Goal: Transaction & Acquisition: Purchase product/service

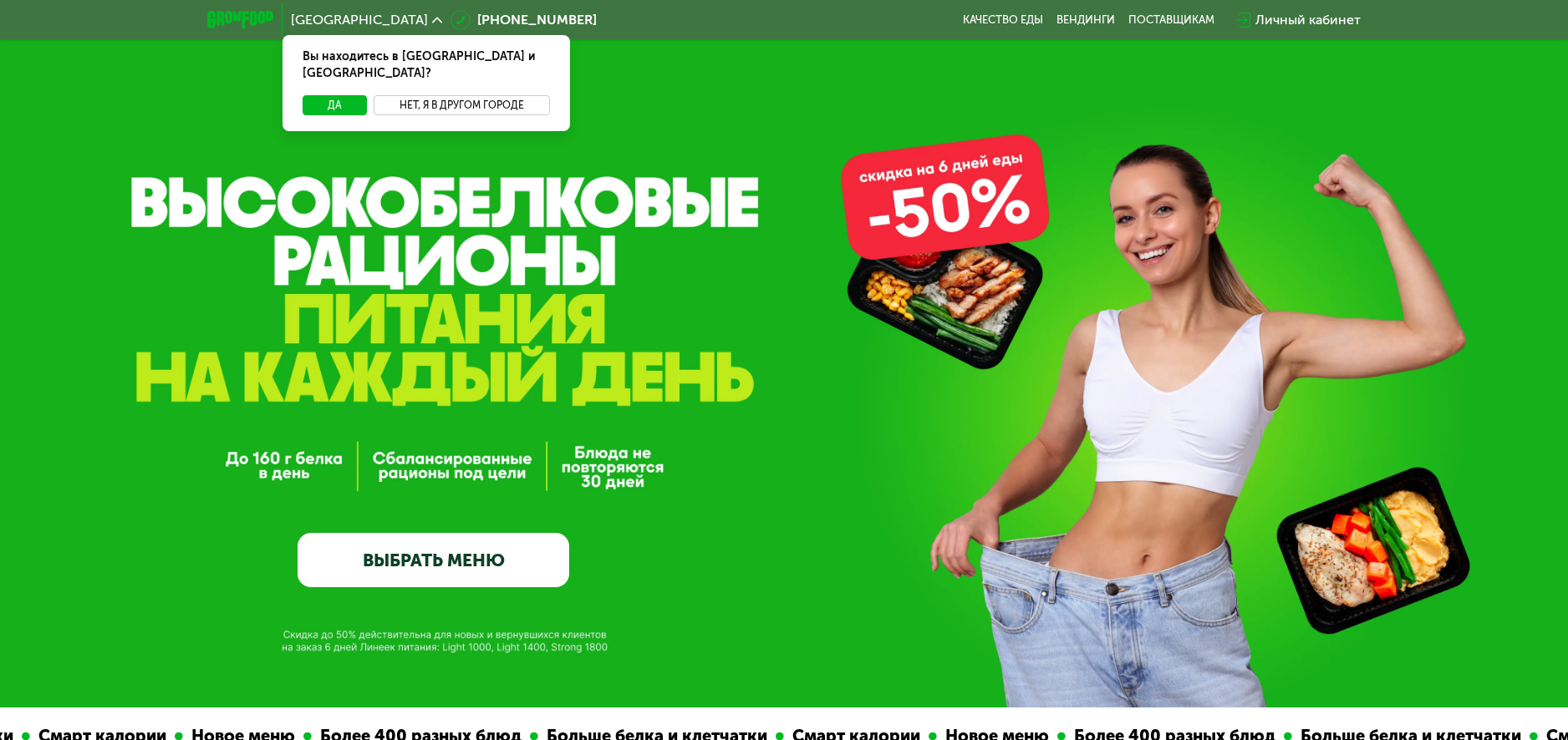
click at [491, 96] on button "Нет, я в другом городе" at bounding box center [462, 105] width 176 height 20
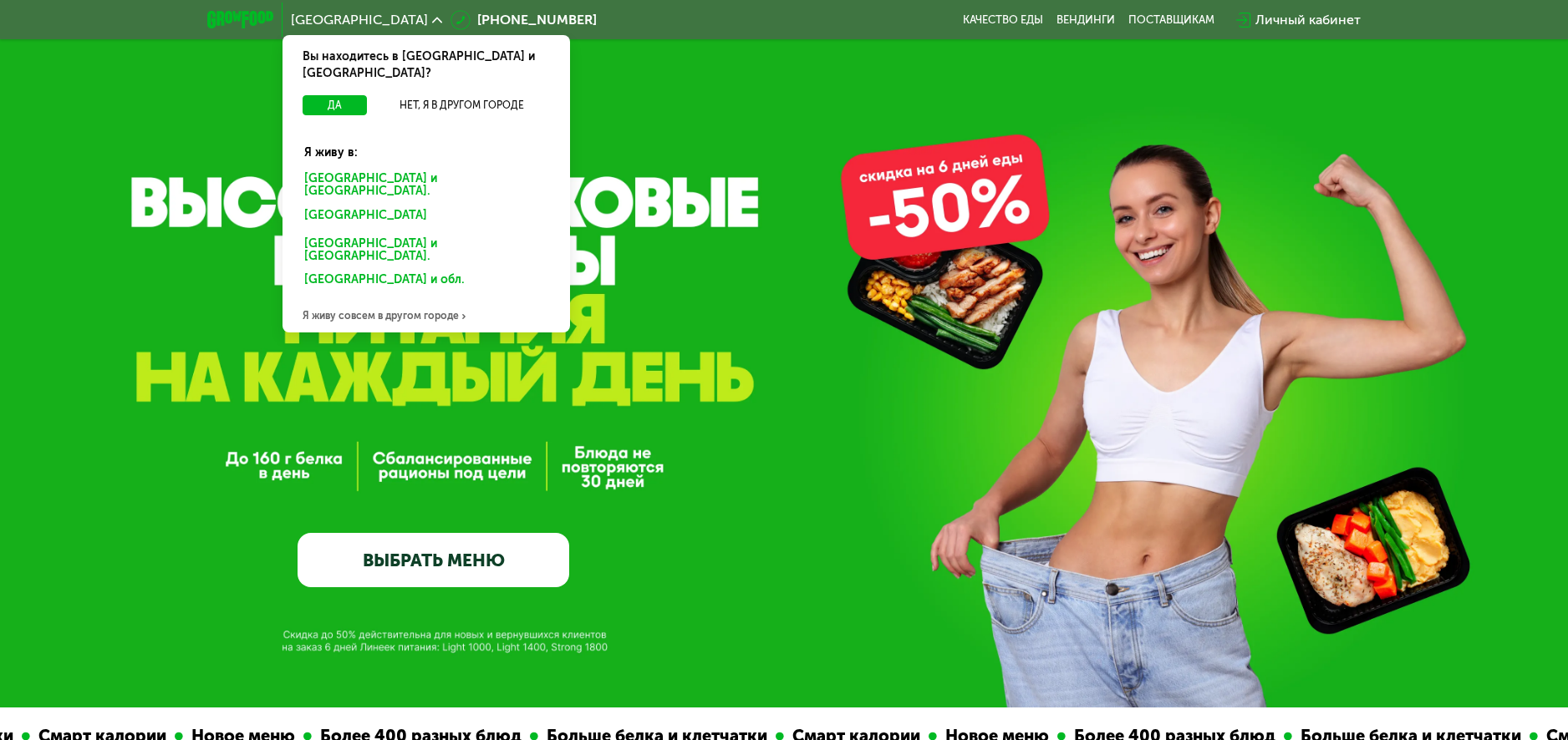
click at [394, 167] on div "Санкт-Петербурге и обл." at bounding box center [426, 185] width 268 height 35
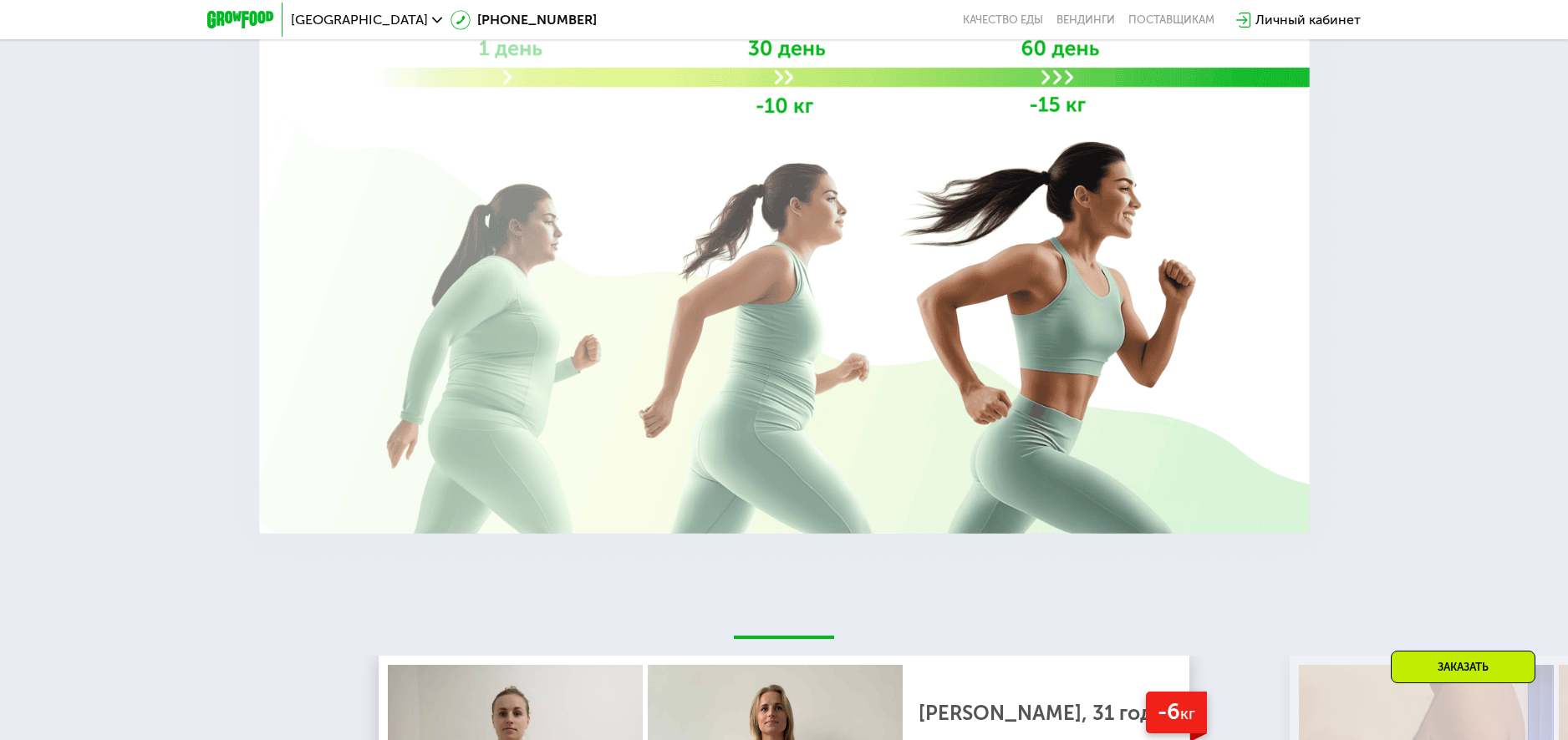
scroll to position [3673, 0]
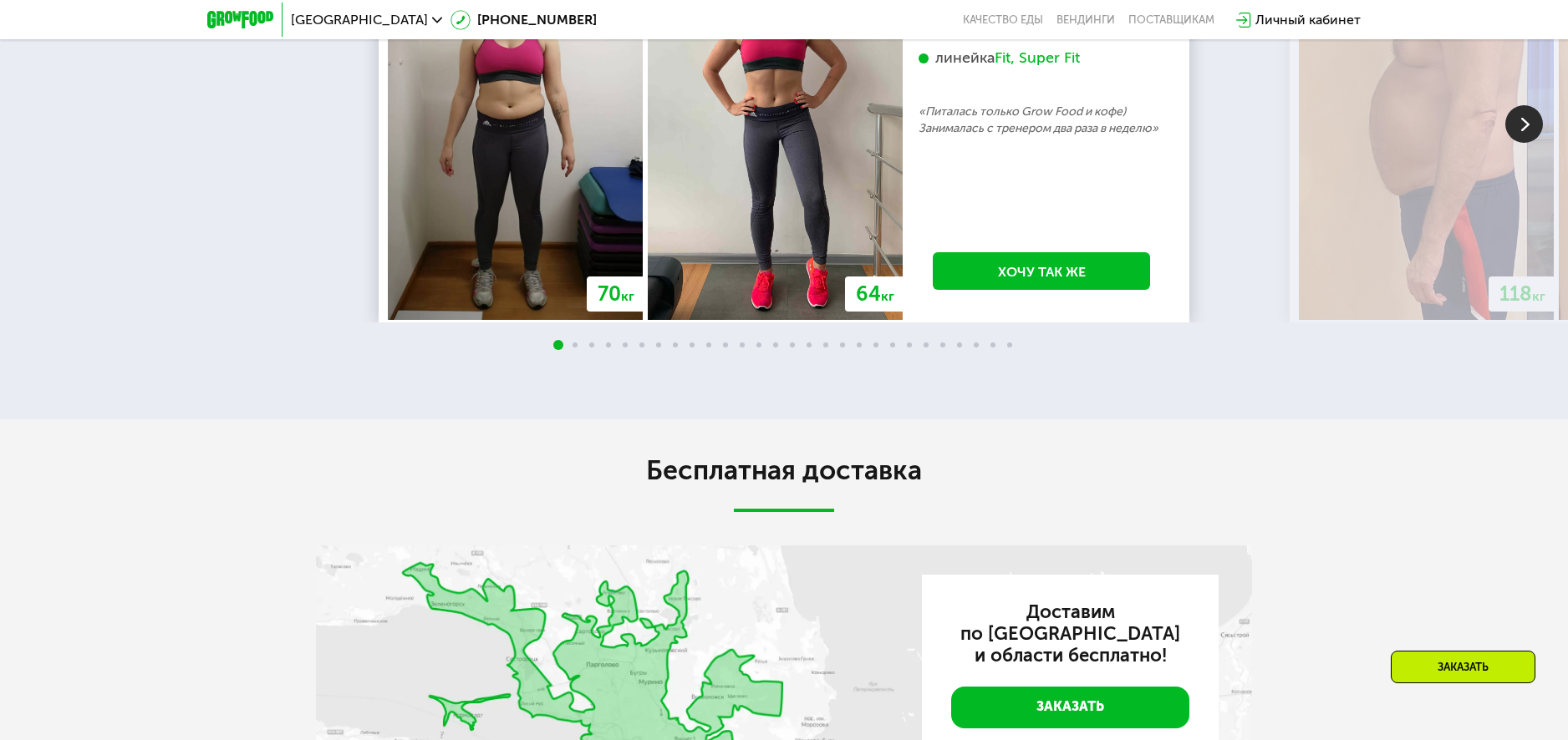
click at [1519, 143] on img at bounding box center [1524, 124] width 38 height 38
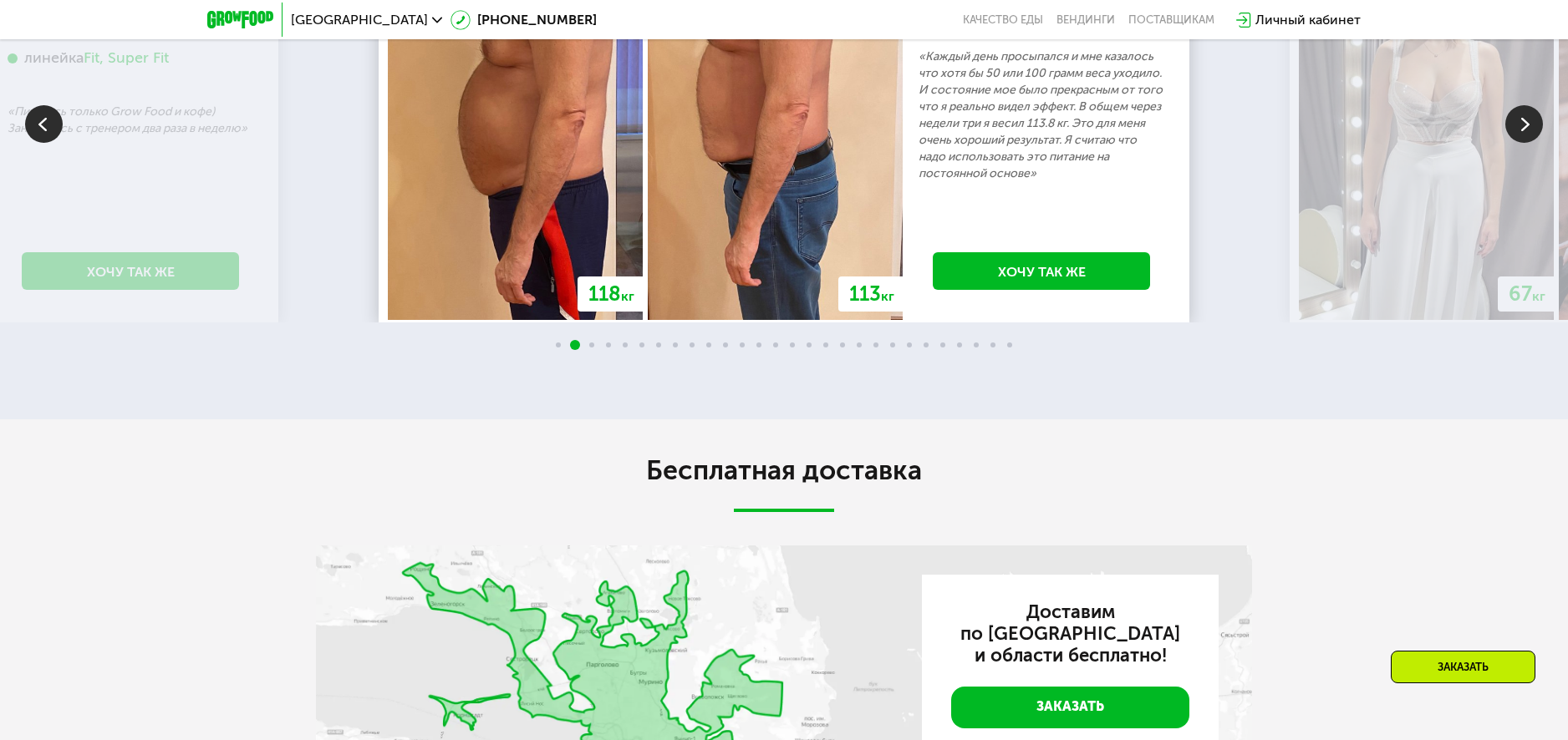
click at [1519, 143] on img at bounding box center [1524, 124] width 38 height 38
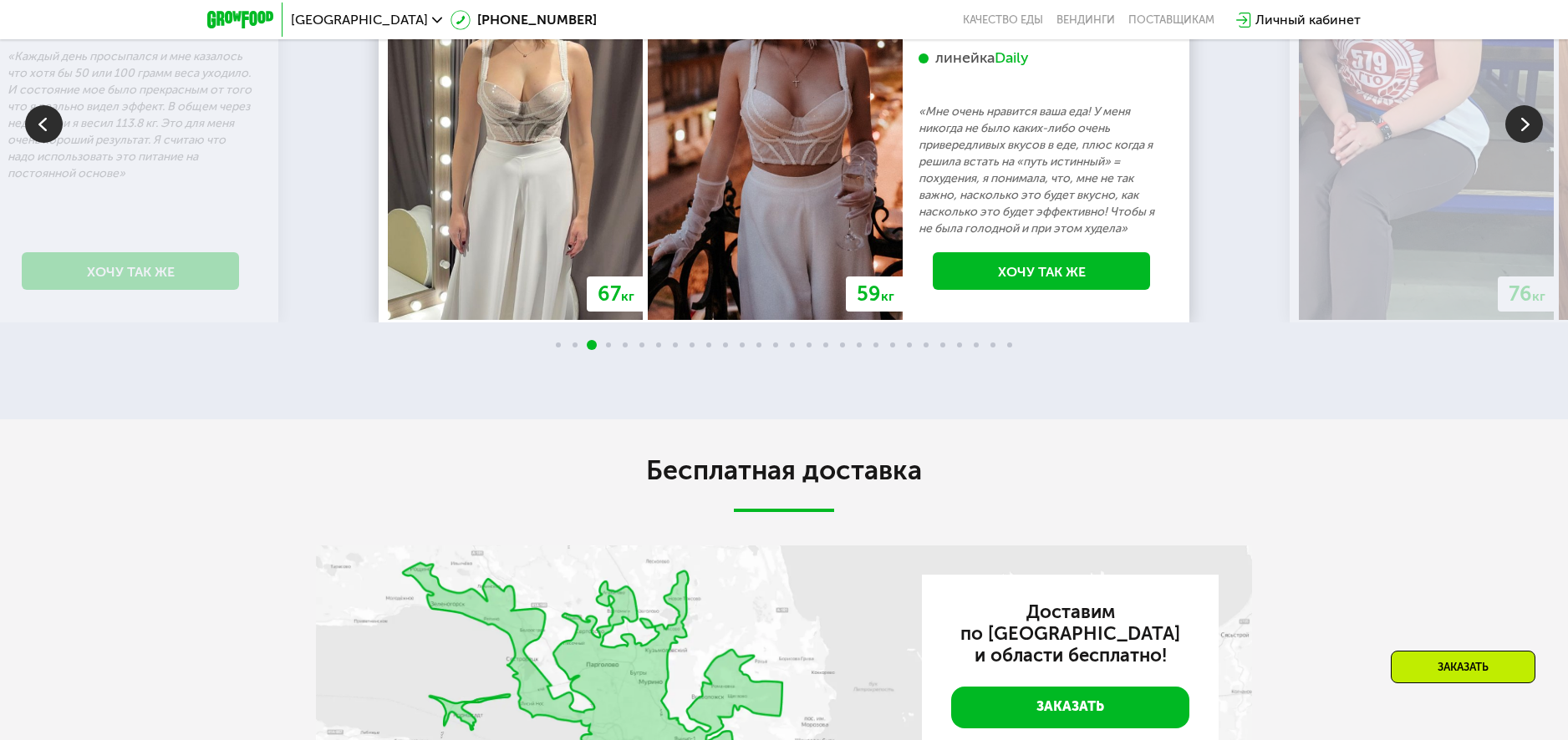
click at [1519, 143] on img at bounding box center [1524, 124] width 38 height 38
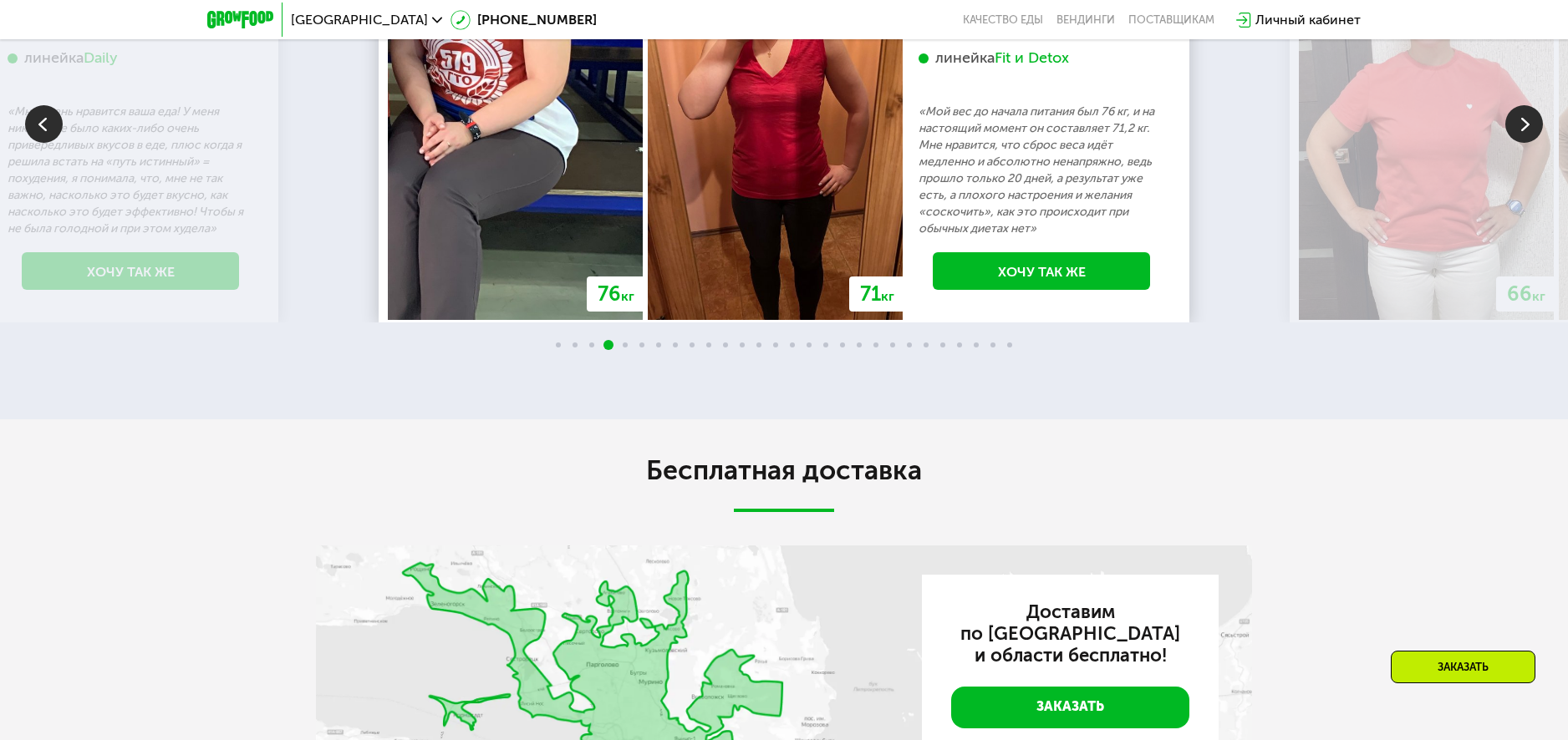
click at [1519, 143] on img at bounding box center [1524, 124] width 38 height 38
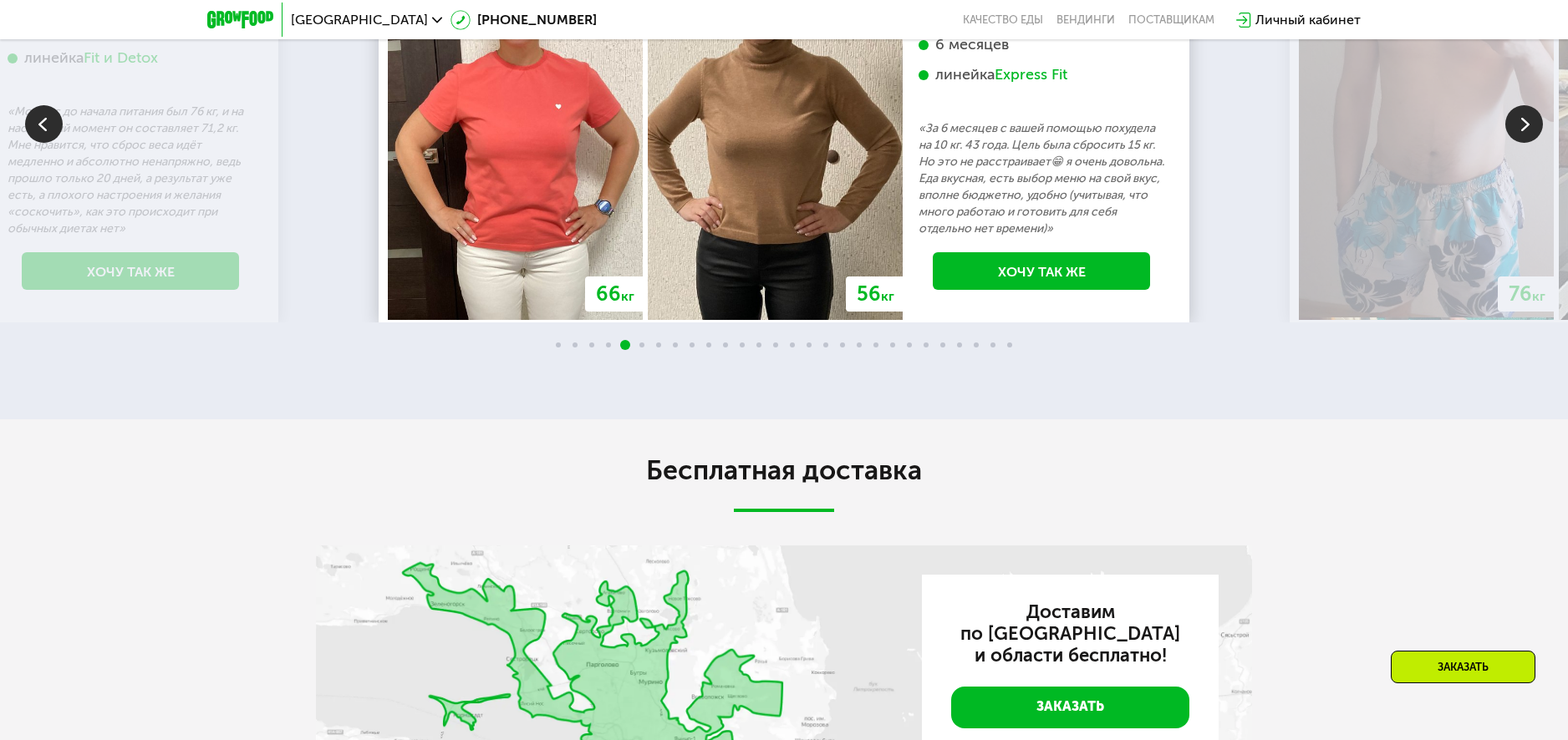
click at [1519, 143] on img at bounding box center [1524, 124] width 38 height 38
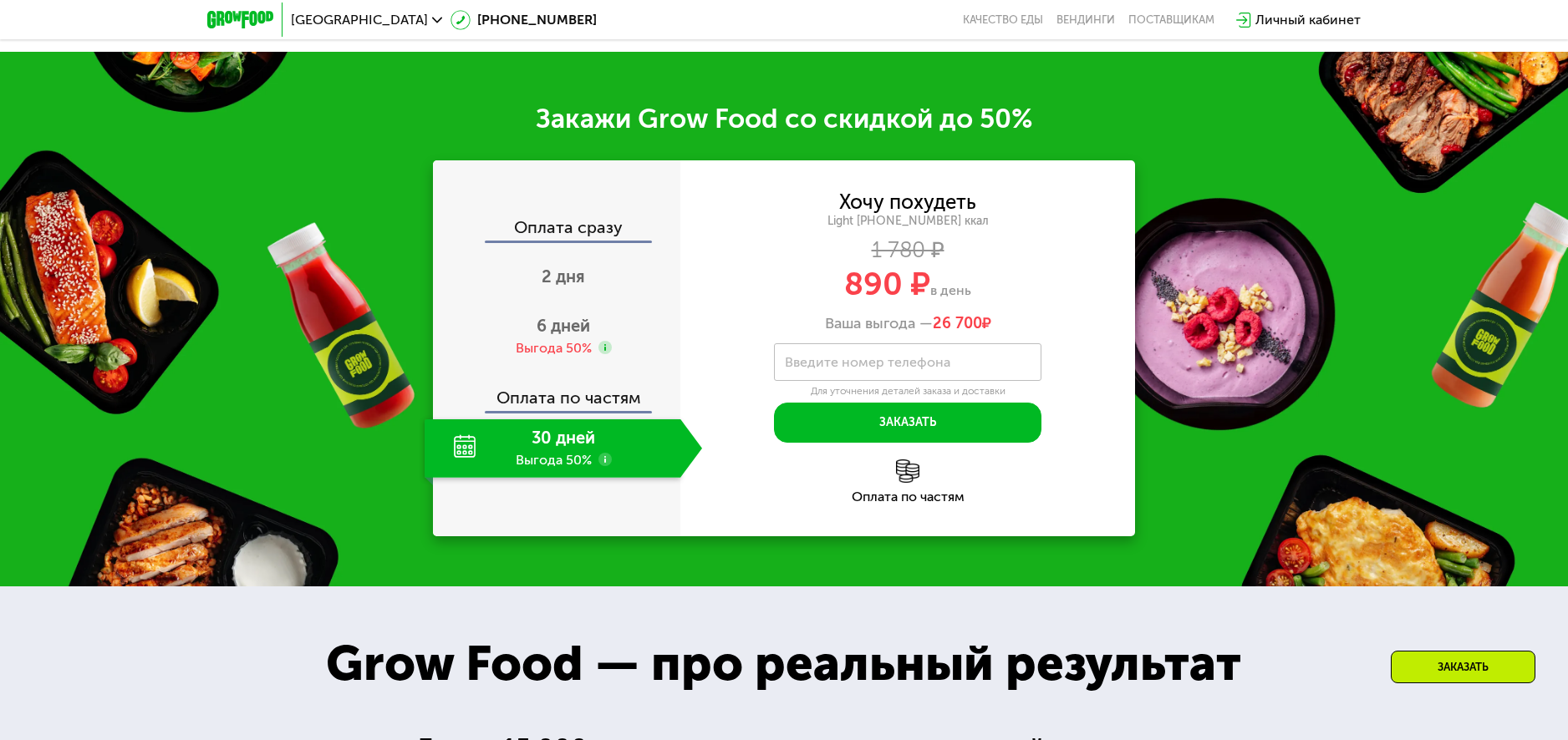
scroll to position [2152, 0]
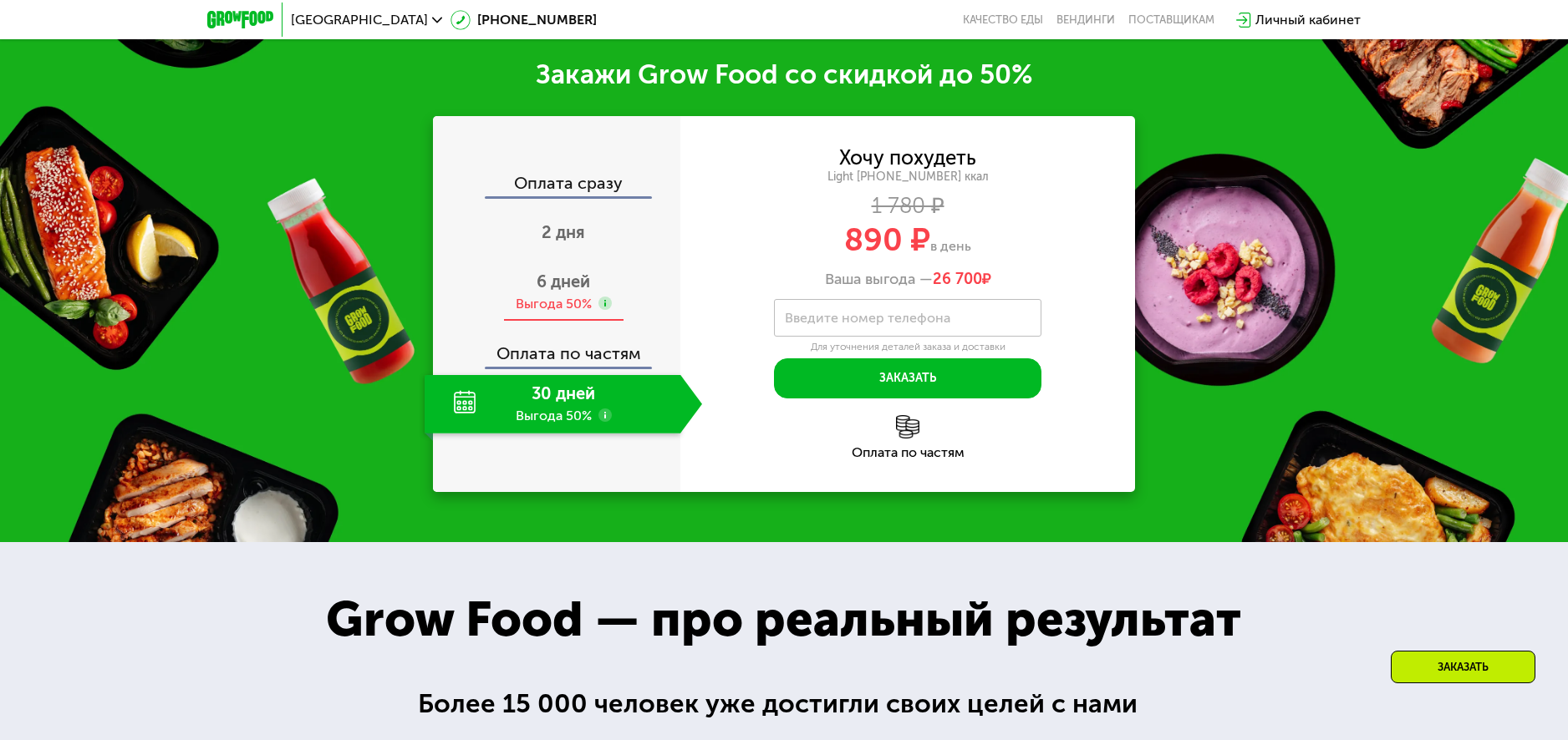
click at [541, 313] on div "Выгода 50%" at bounding box center [554, 304] width 76 height 18
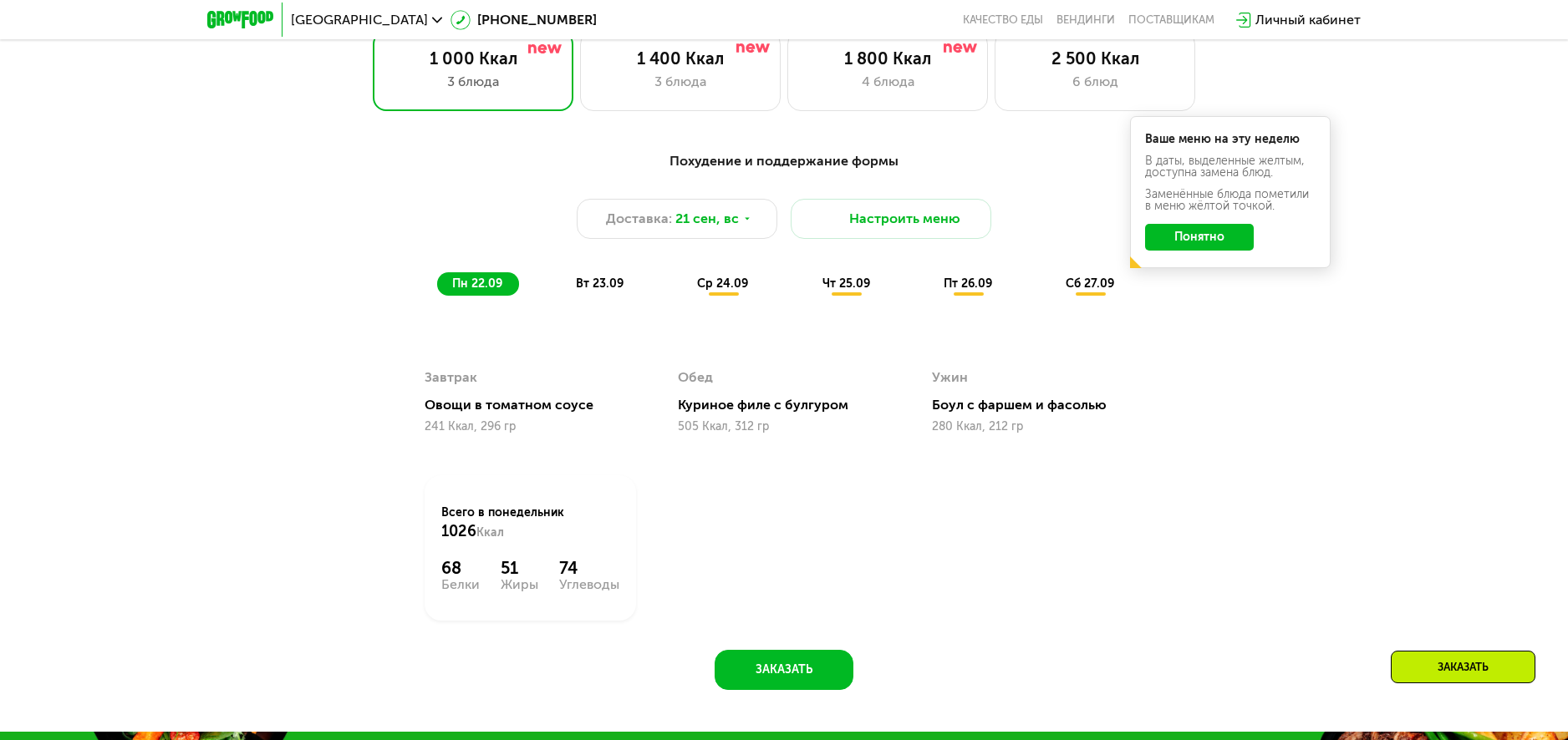
scroll to position [1402, 0]
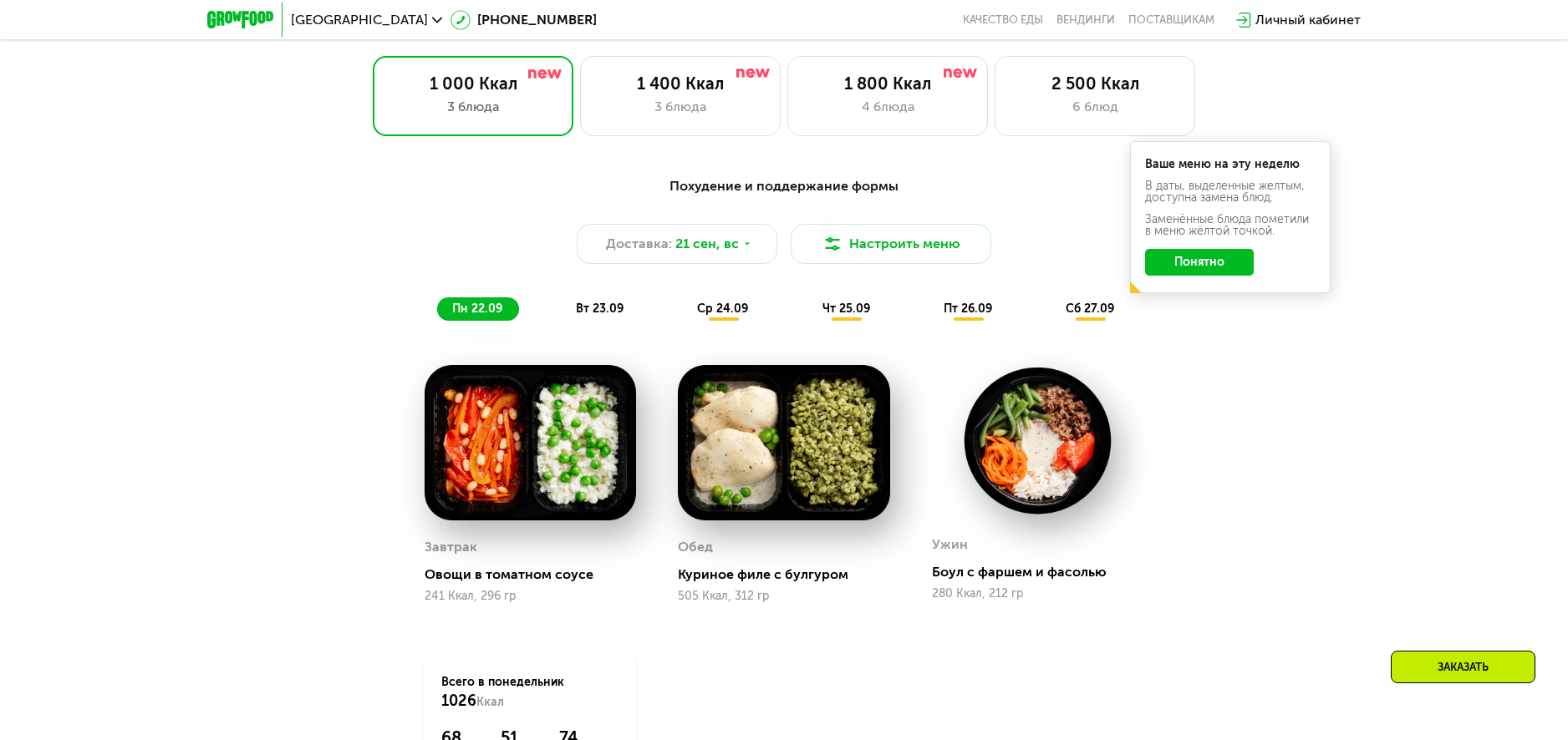
click at [1197, 268] on button "Понятно" at bounding box center [1200, 262] width 109 height 26
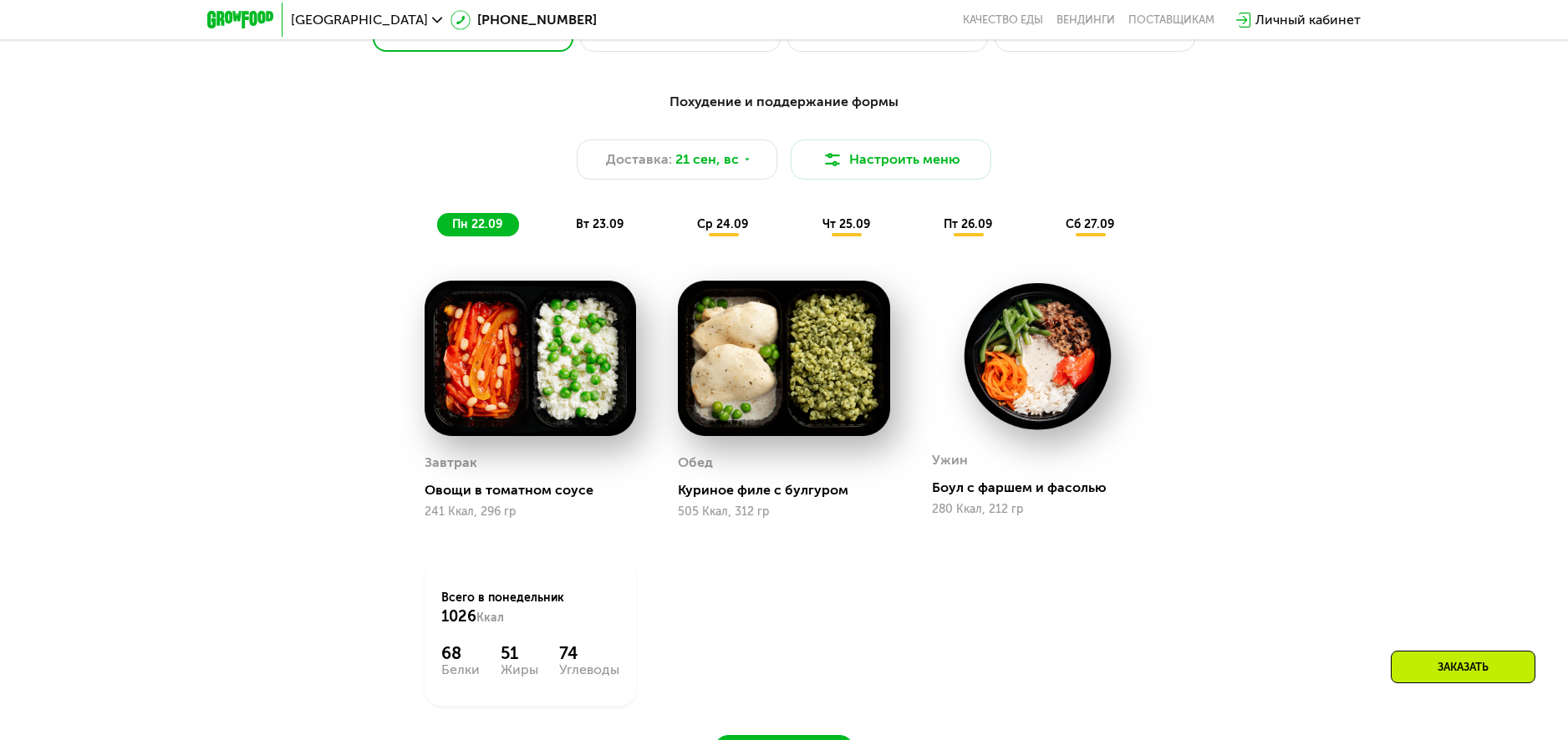
scroll to position [1346, 0]
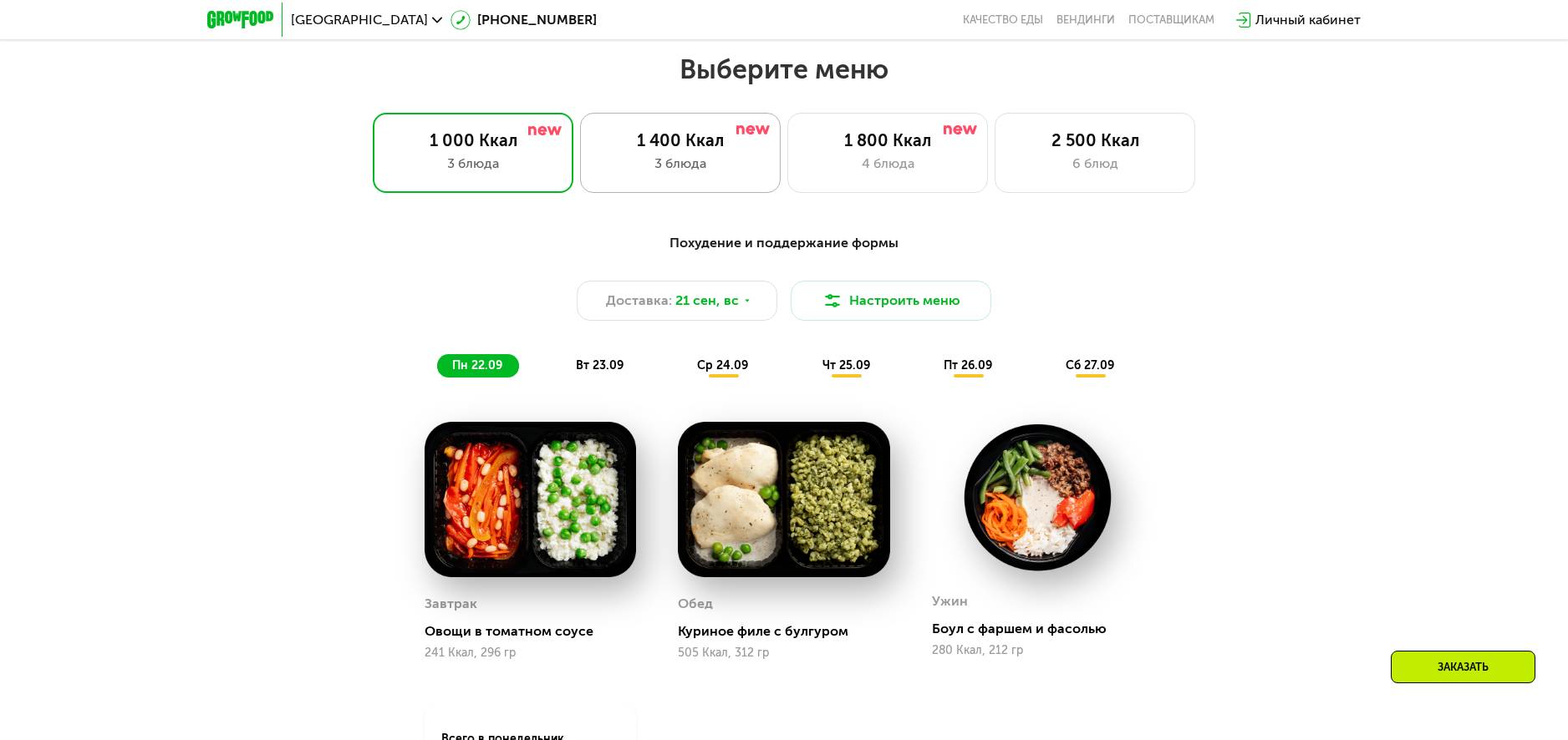
click at [706, 167] on div "3 блюда" at bounding box center [680, 163] width 166 height 20
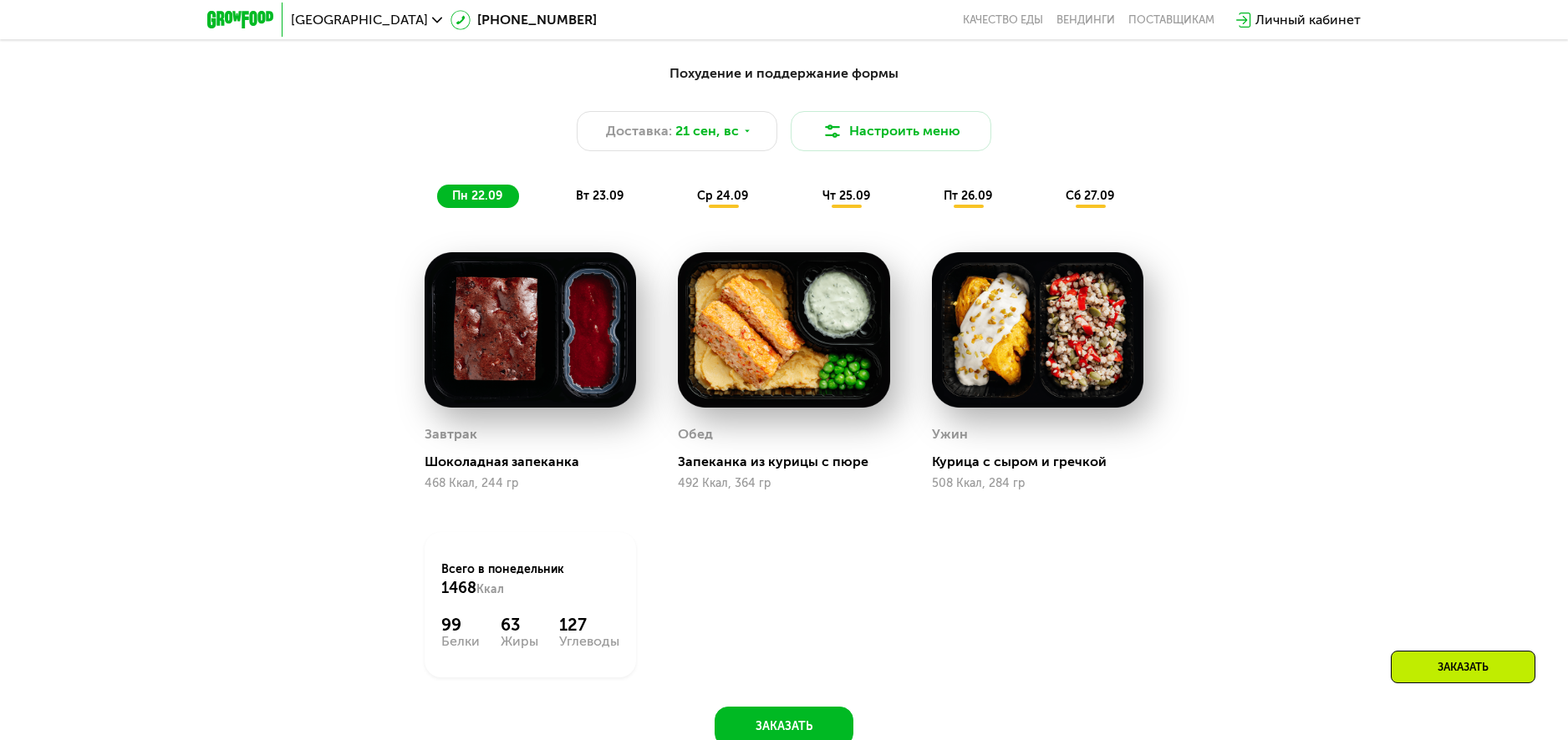
scroll to position [1673, 0]
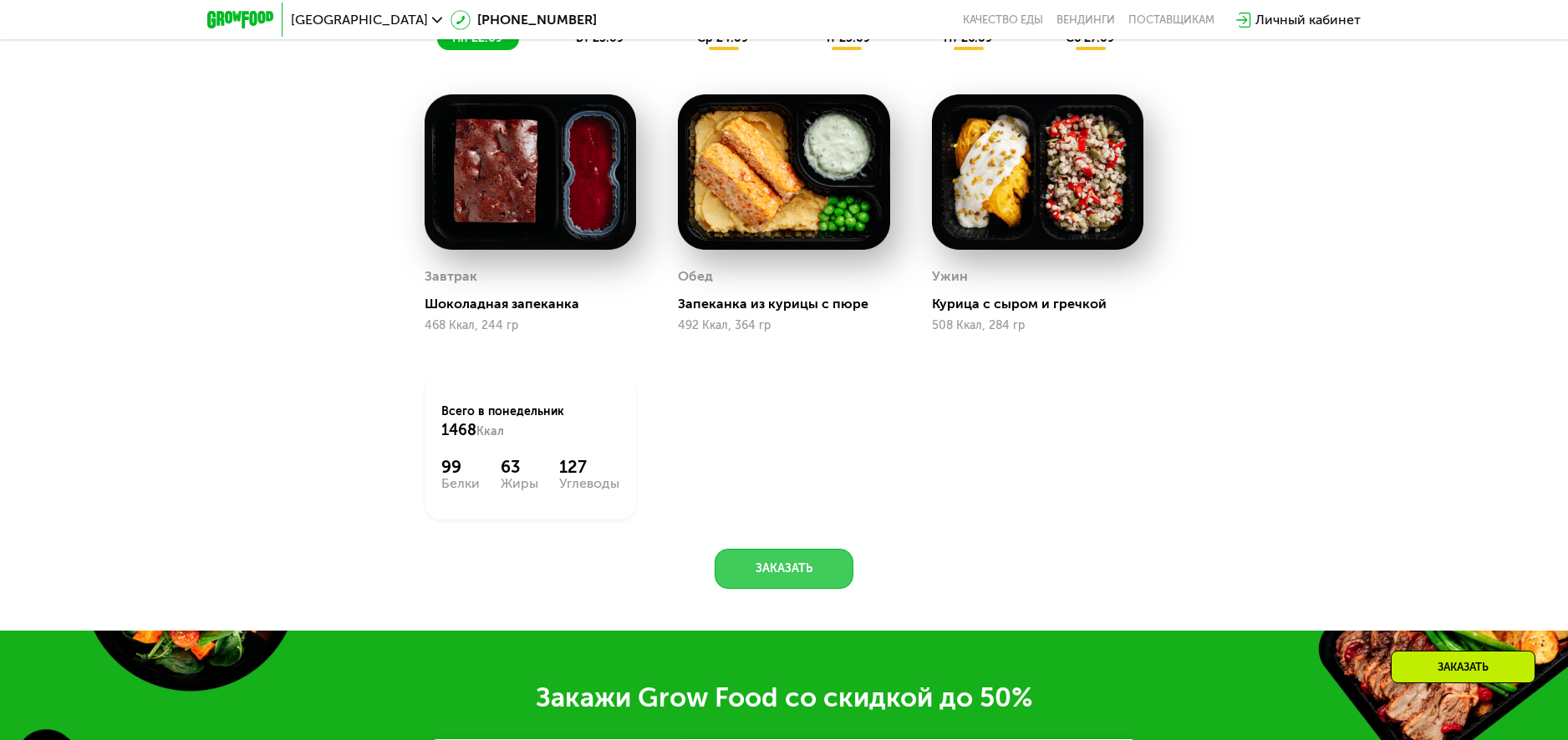
click at [799, 572] on button "Заказать" at bounding box center [784, 569] width 139 height 40
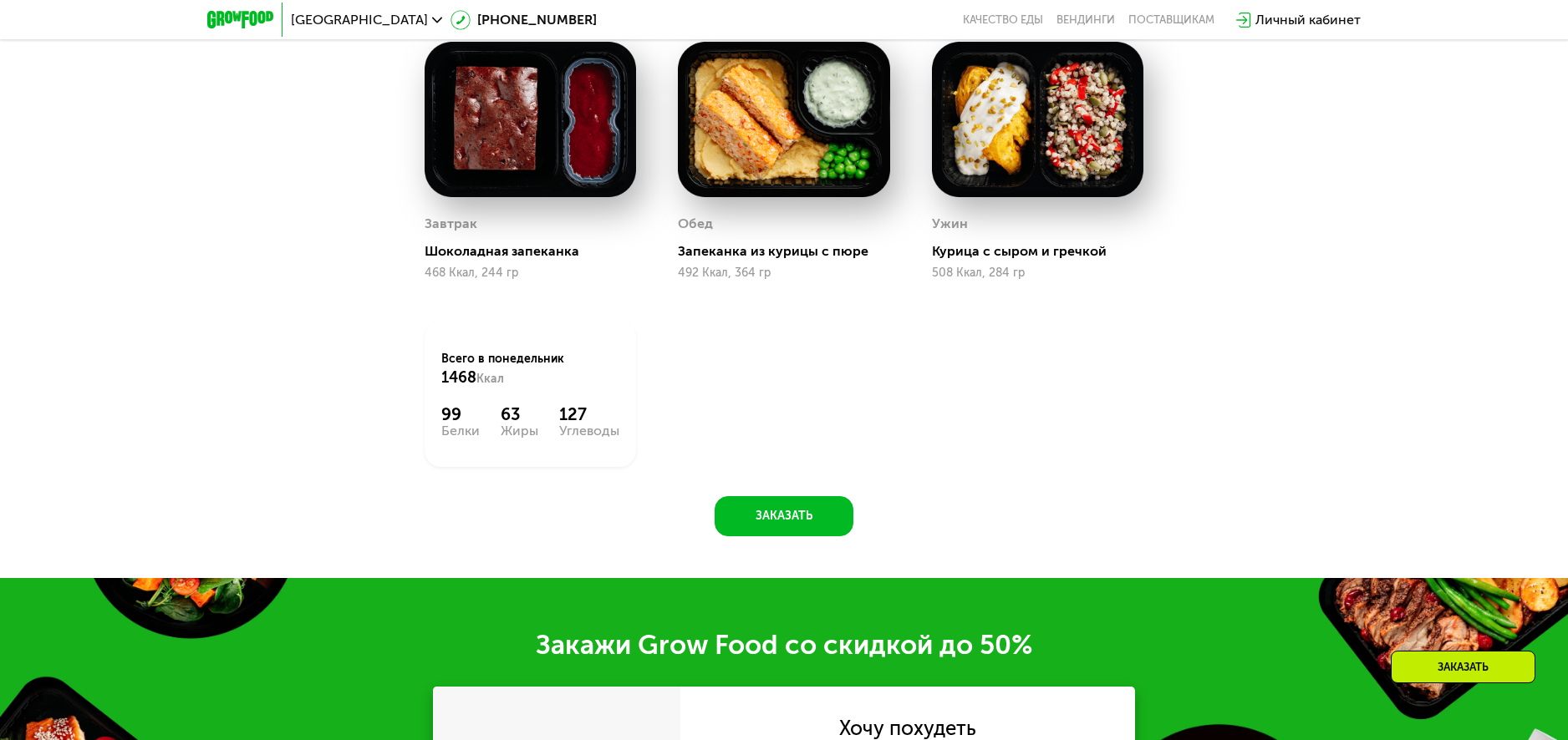
scroll to position [2308, 0]
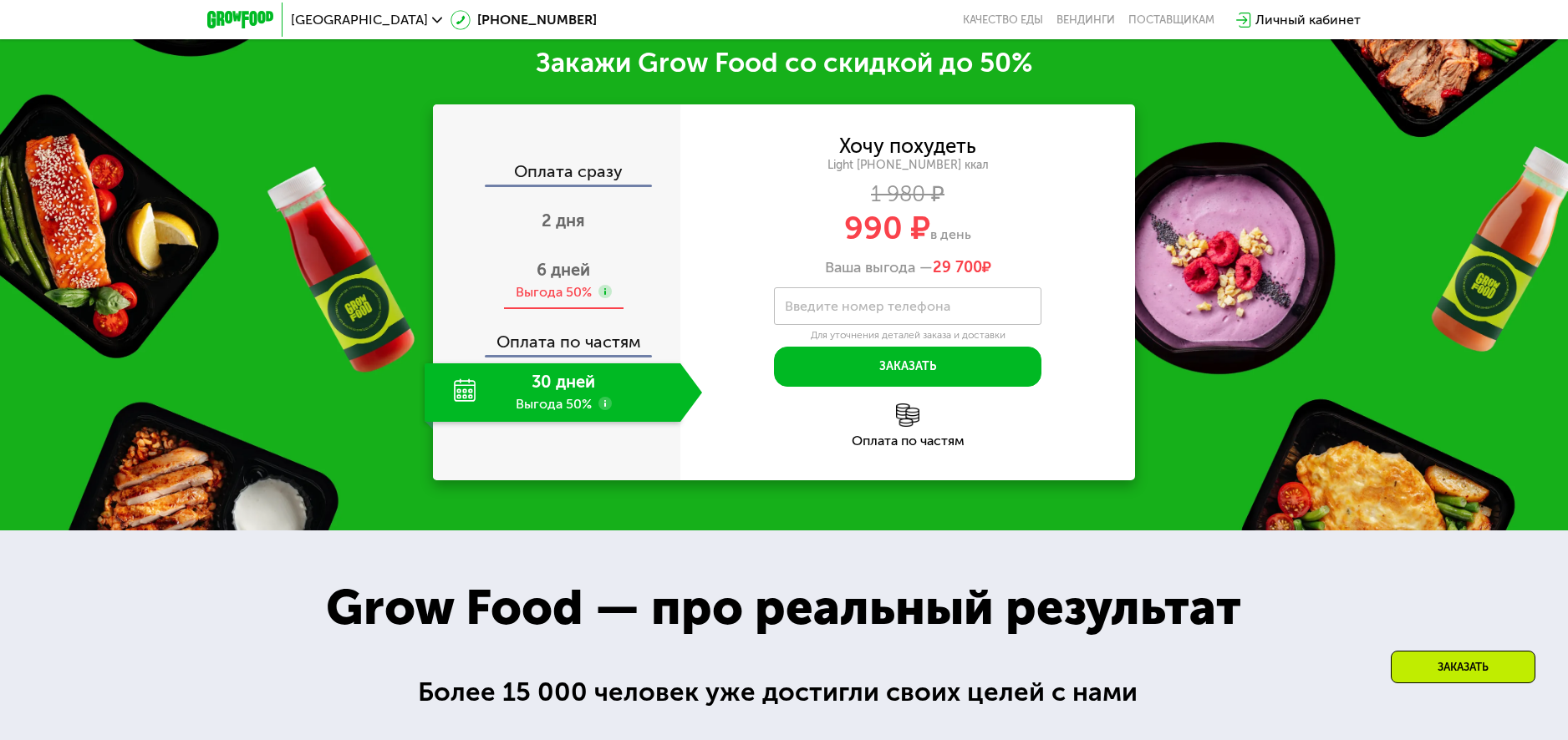
click at [558, 296] on div "Выгода 50%" at bounding box center [554, 291] width 76 height 18
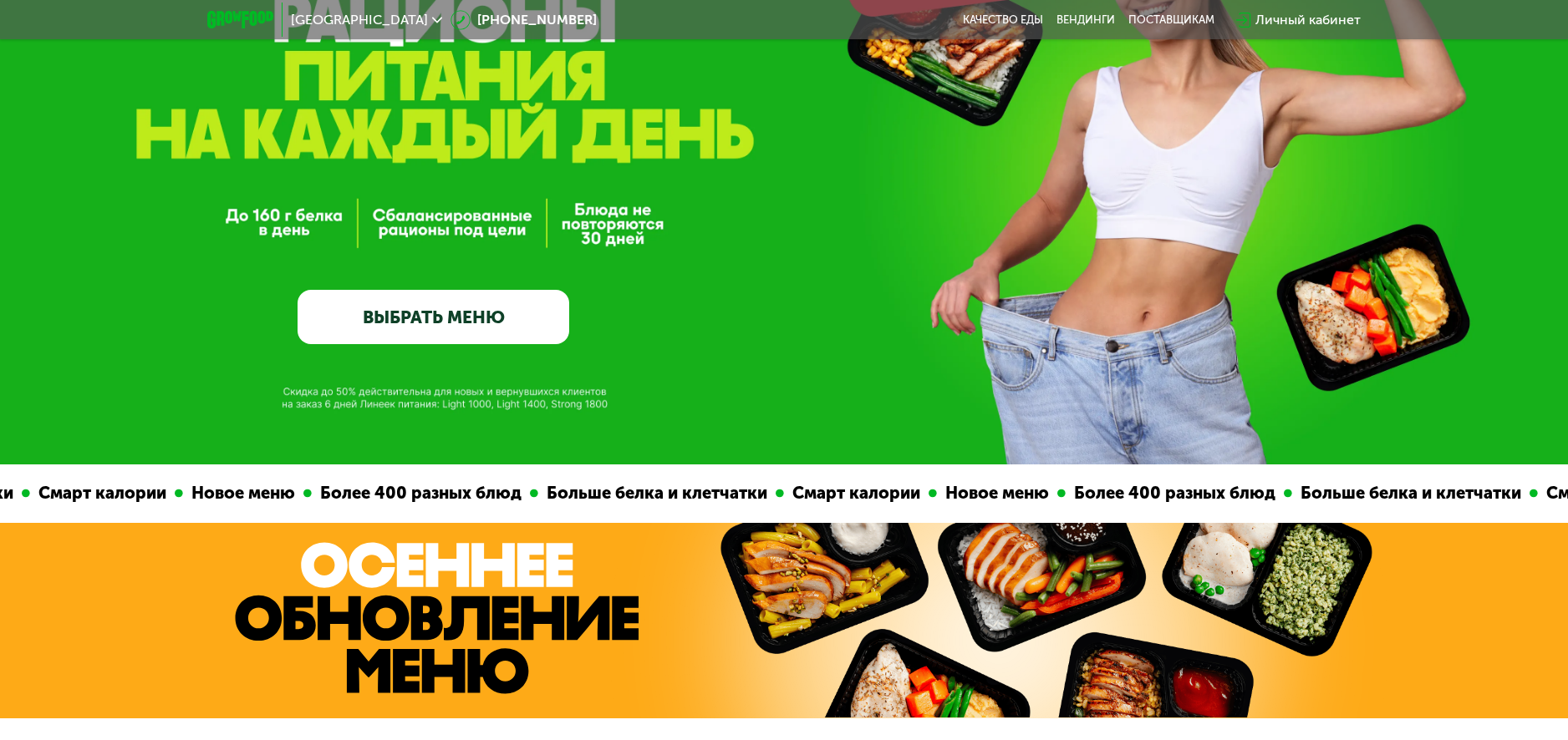
scroll to position [0, 0]
